Goal: Navigation & Orientation: Find specific page/section

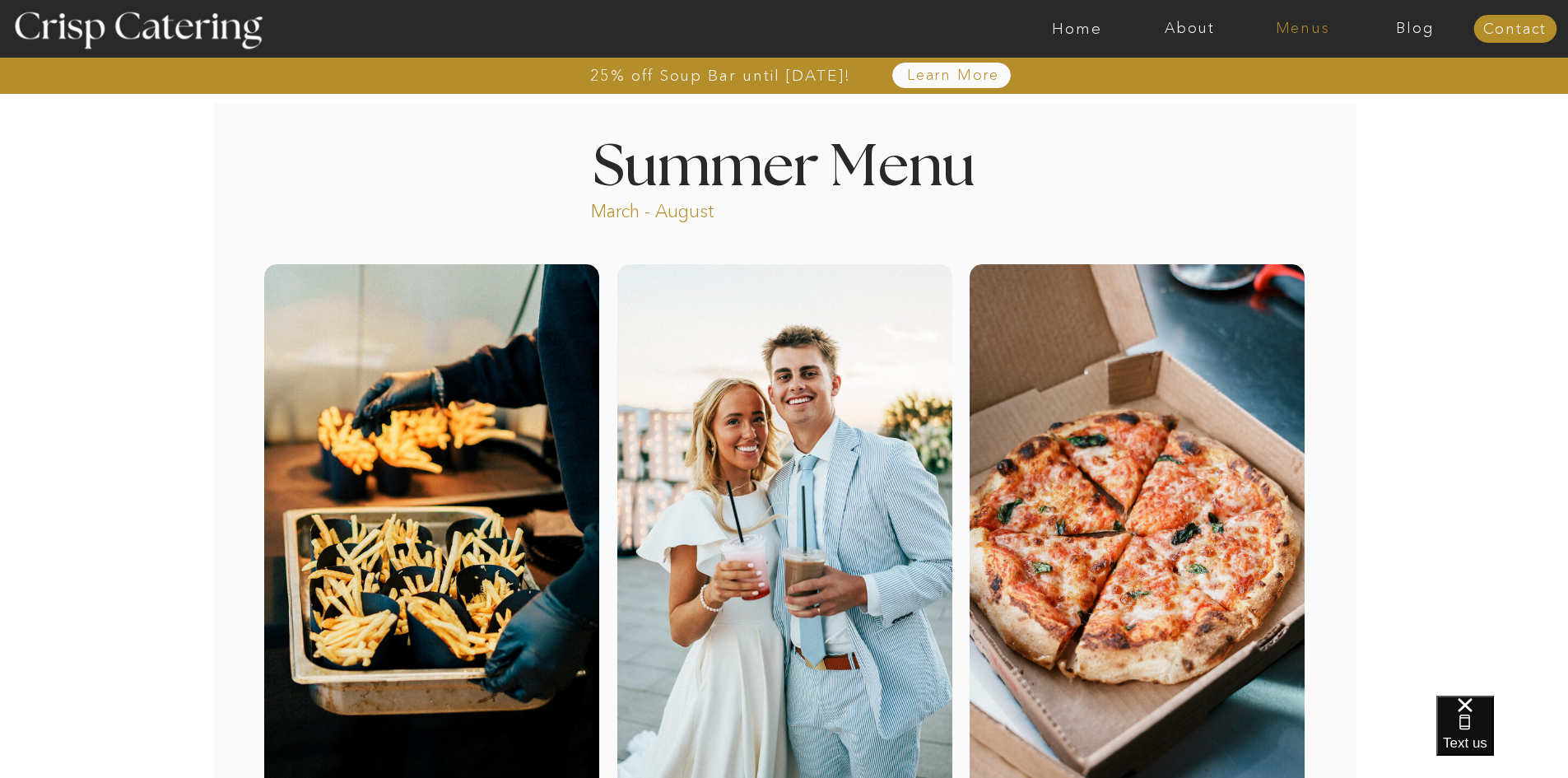
click at [1301, 26] on nav "Menus" at bounding box center [1302, 29] width 113 height 16
click at [1306, 89] on nav "Winter (Sep-Feb)" at bounding box center [1301, 96] width 135 height 16
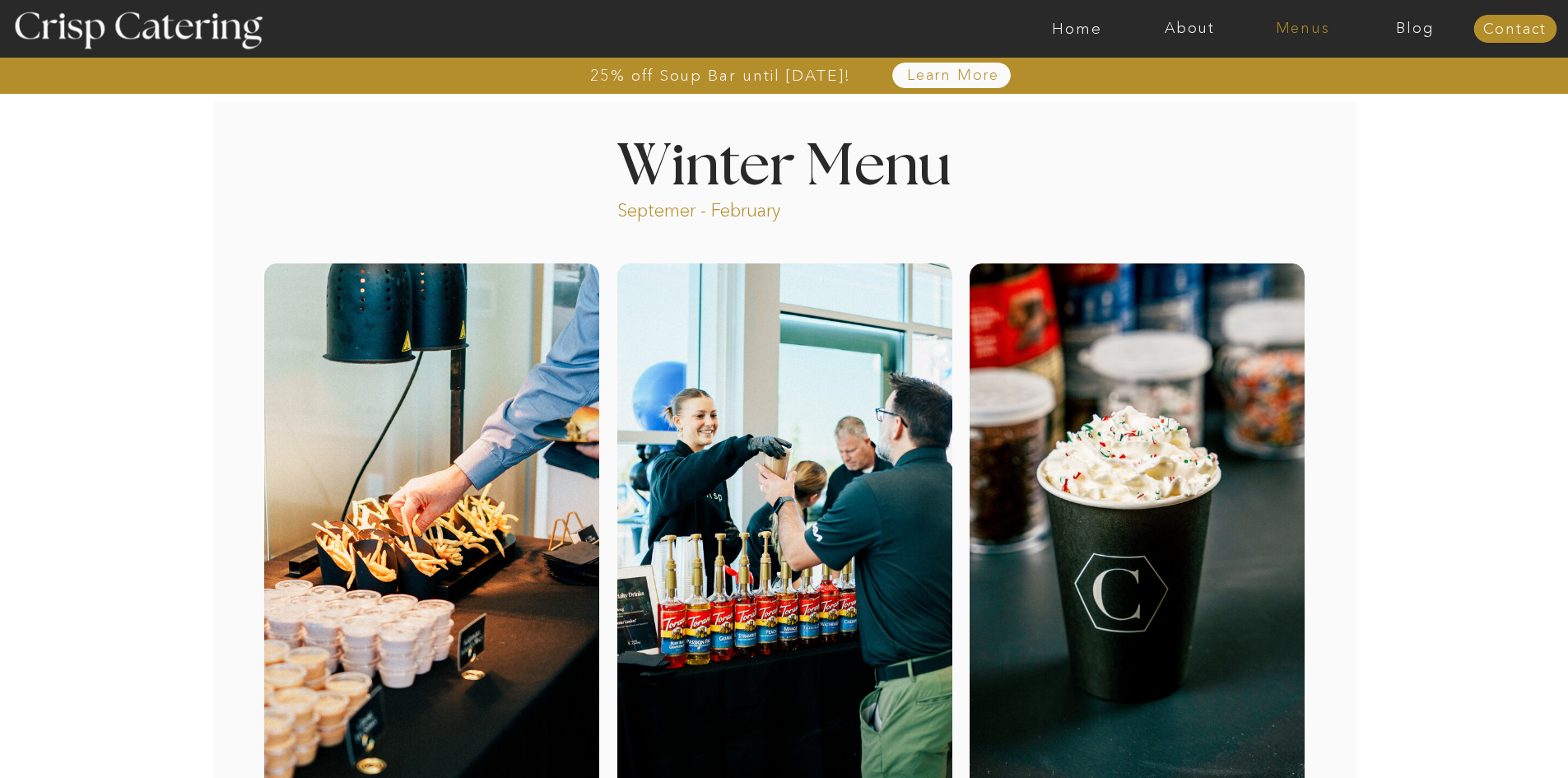
click at [1317, 29] on nav "Menus" at bounding box center [1302, 29] width 113 height 16
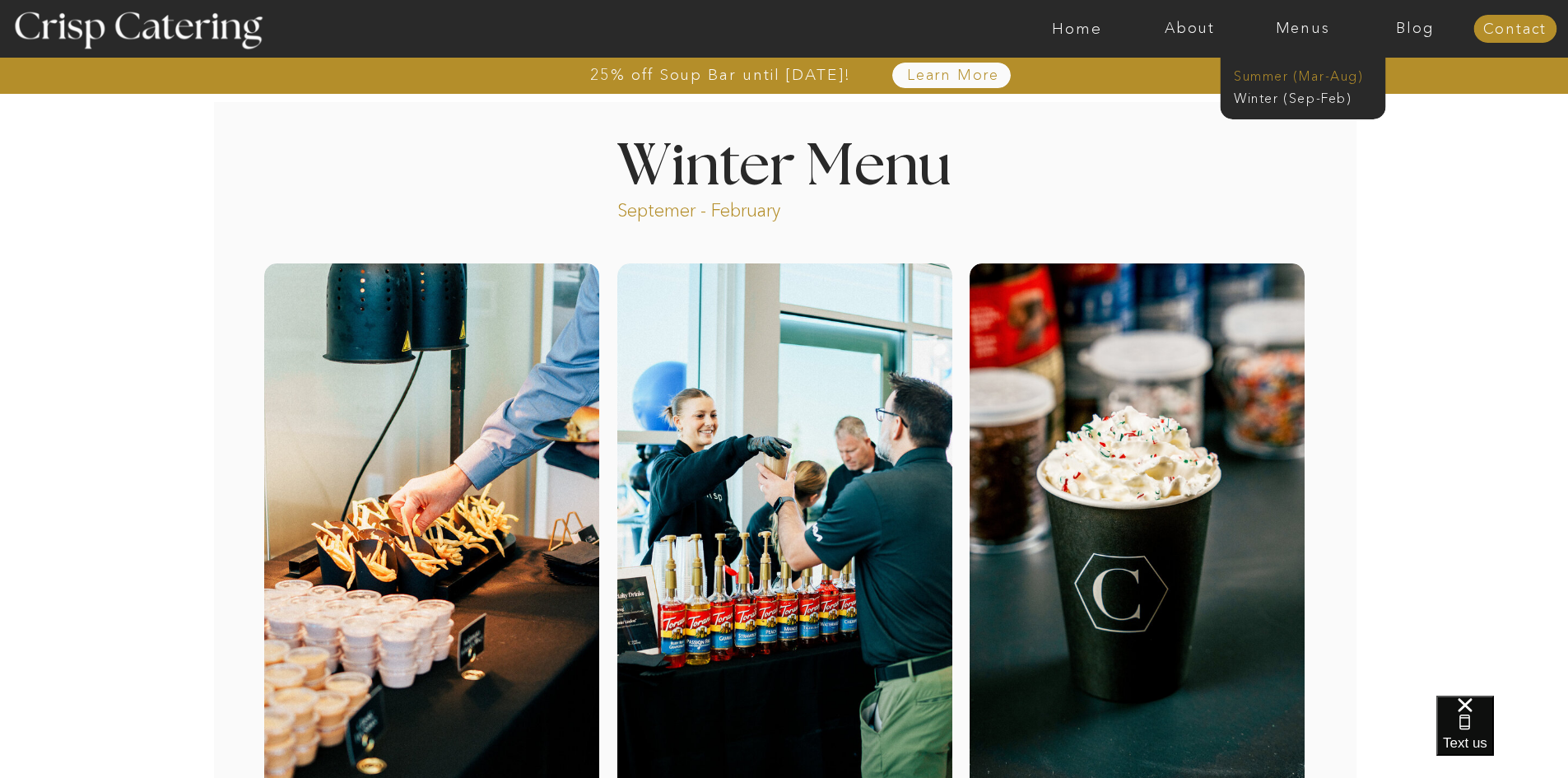
click at [1291, 76] on nav "Summer (Mar-Aug)" at bounding box center [1306, 74] width 147 height 16
